Goal: Communication & Community: Participate in discussion

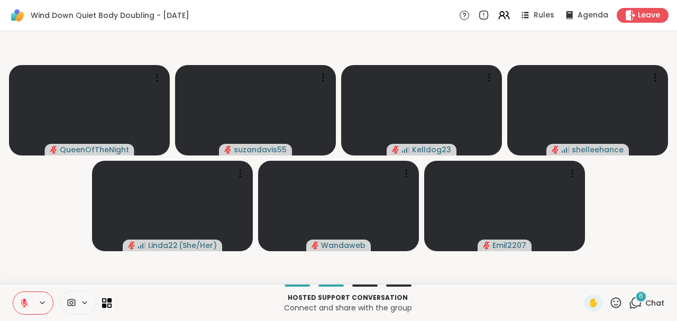
click at [634, 304] on icon at bounding box center [635, 302] width 13 height 13
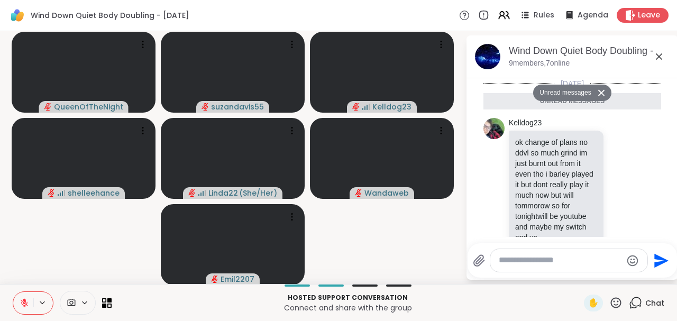
scroll to position [501, 0]
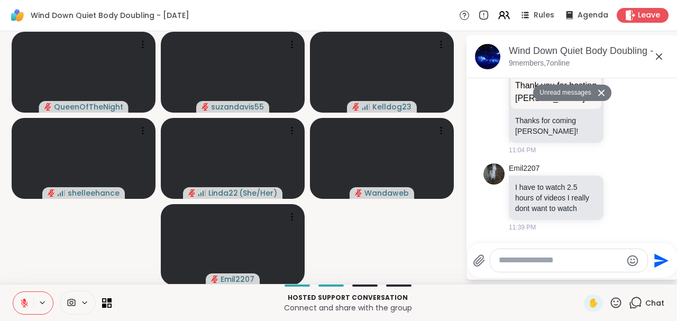
click at [559, 263] on textarea "Type your message" at bounding box center [560, 260] width 123 height 11
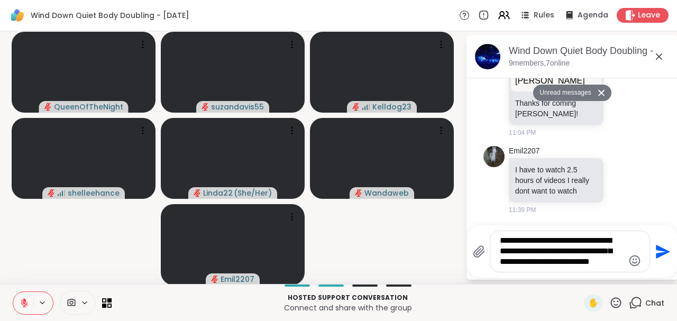
type textarea "**********"
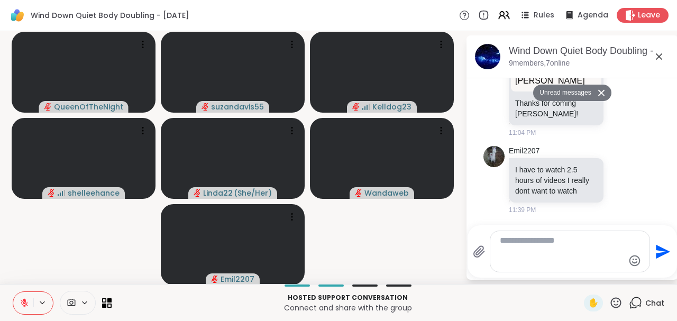
type textarea "*"
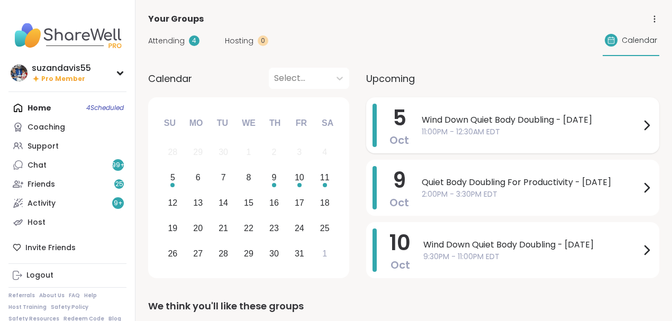
click at [437, 129] on span "11:00PM - 12:30AM EDT" at bounding box center [531, 131] width 218 height 11
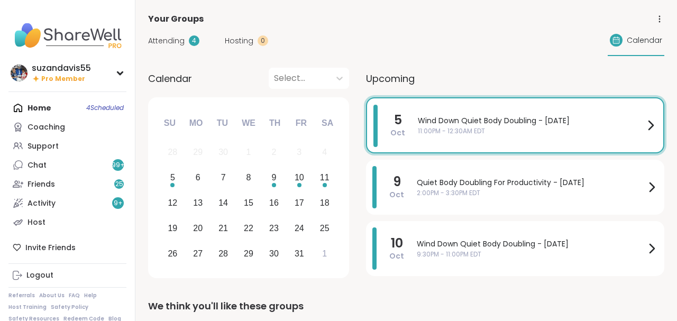
click at [59, 104] on div "Home 4 Scheduled Coaching Support Chat 99 + Friends 25 Activity 9 + Host" at bounding box center [67, 164] width 118 height 133
